Goal: Task Accomplishment & Management: Manage account settings

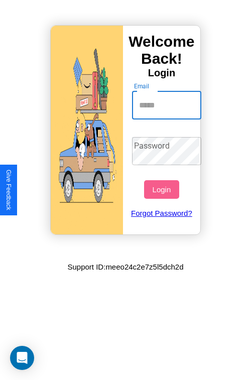
click at [168, 105] on input "Email" at bounding box center [167, 105] width 70 height 28
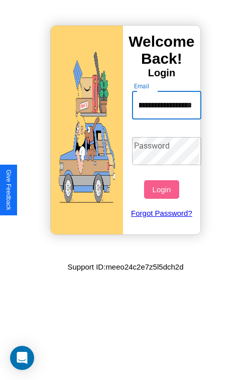
scroll to position [0, 33]
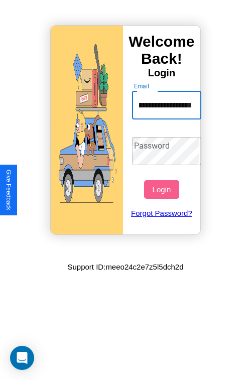
type input "**********"
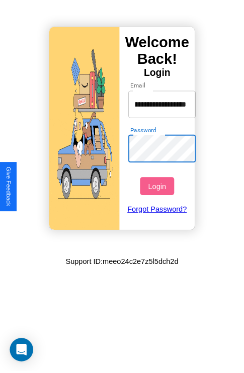
scroll to position [0, 0]
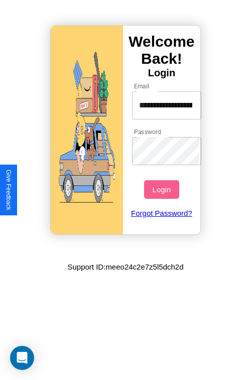
click at [163, 189] on button "Login" at bounding box center [161, 189] width 35 height 19
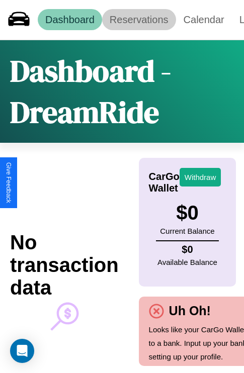
click at [139, 20] on link "Reservations" at bounding box center [139, 19] width 74 height 21
